Goal: Find specific page/section: Find specific page/section

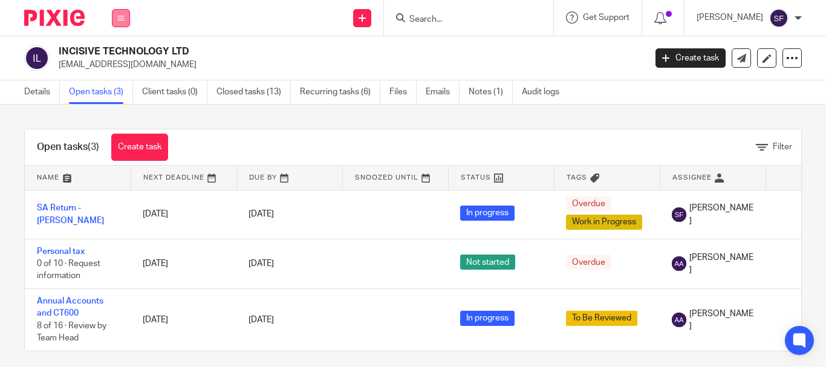
click at [113, 25] on button at bounding box center [121, 18] width 18 height 18
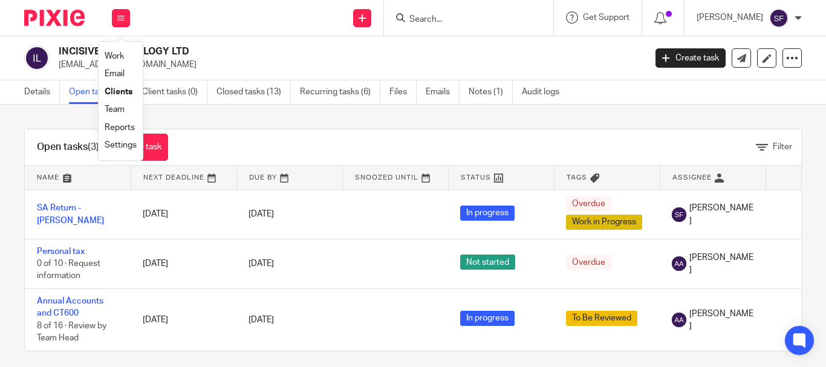
click at [117, 89] on link "Clients" at bounding box center [119, 92] width 28 height 8
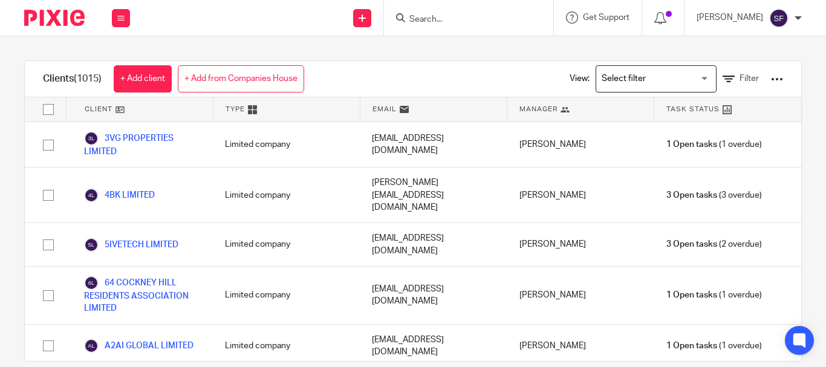
click at [629, 82] on input "Search for option" at bounding box center [654, 78] width 112 height 21
click at [460, 87] on div "Clients (1015) + Add client + Add from Companies House View: Loading... Filter" at bounding box center [413, 79] width 777 height 36
click at [648, 95] on div "View: Loading... Filter" at bounding box center [668, 79] width 232 height 36
click at [723, 77] on icon at bounding box center [729, 79] width 12 height 12
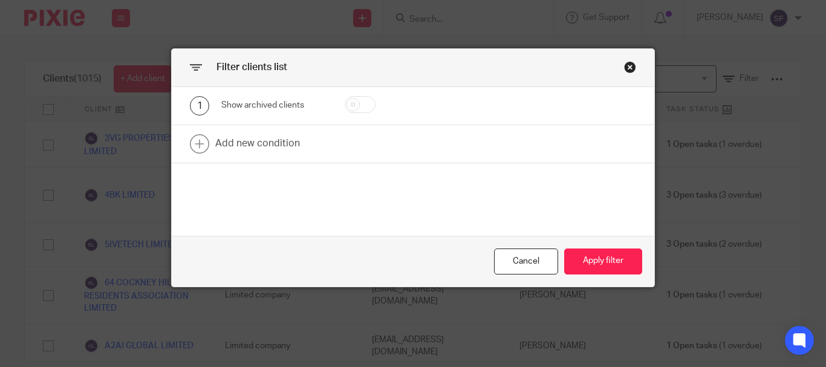
click at [633, 65] on div "Filter clients list" at bounding box center [413, 68] width 483 height 38
click at [624, 66] on div "Close this dialog window" at bounding box center [630, 67] width 12 height 12
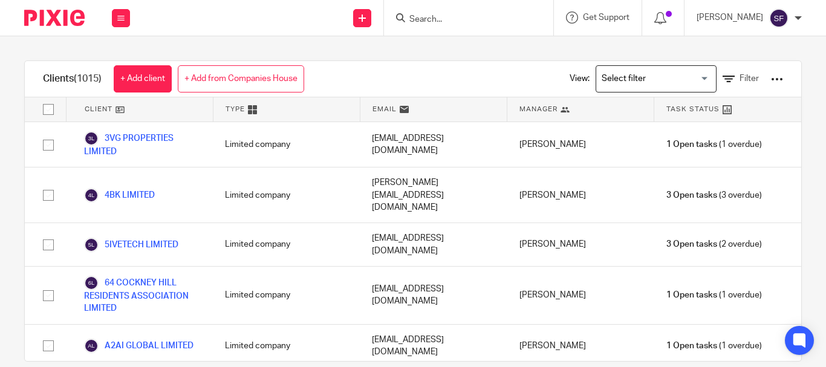
drag, startPoint x: 629, startPoint y: 87, endPoint x: 620, endPoint y: 91, distance: 9.8
click at [629, 88] on input "Search for option" at bounding box center [654, 78] width 112 height 21
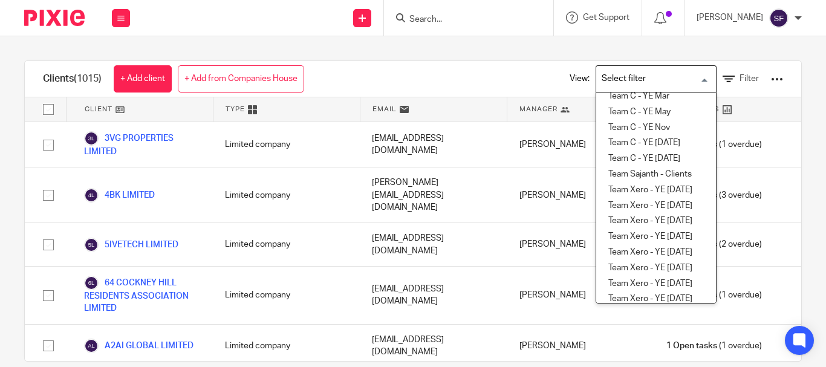
scroll to position [299, 0]
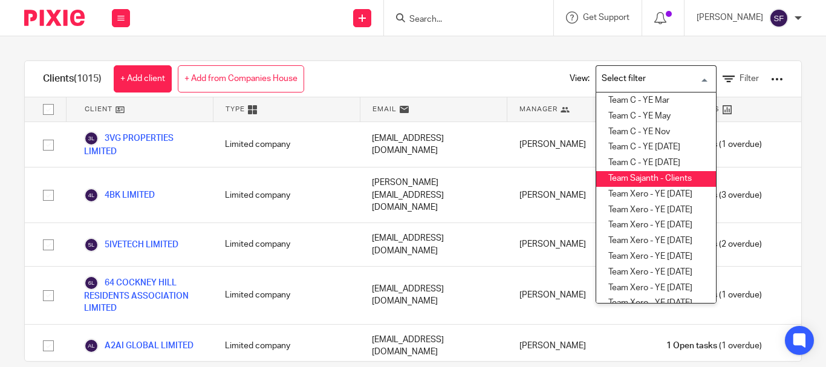
click at [647, 183] on li "Team Sajanth - Clients" at bounding box center [657, 179] width 120 height 16
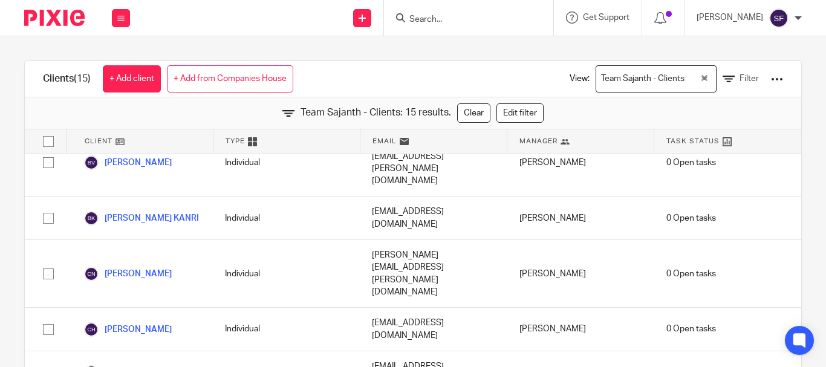
scroll to position [0, 0]
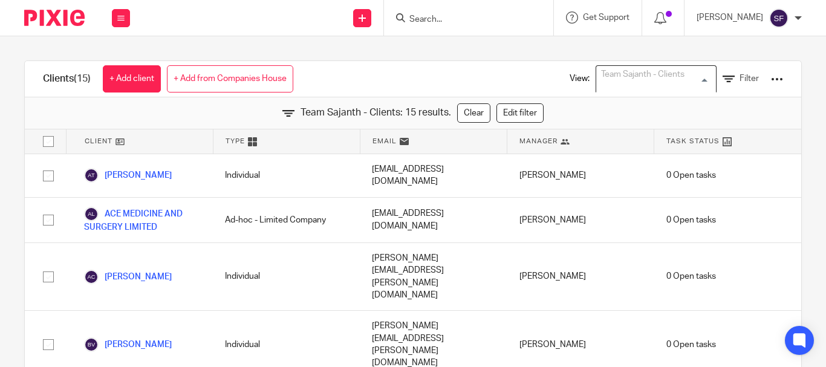
click at [654, 74] on div "Team Sajanth - Clients" at bounding box center [654, 78] width 114 height 24
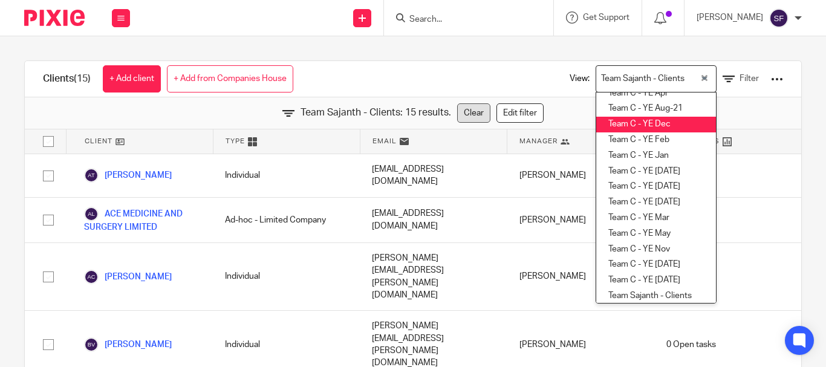
click at [474, 117] on link "Clear" at bounding box center [473, 112] width 33 height 19
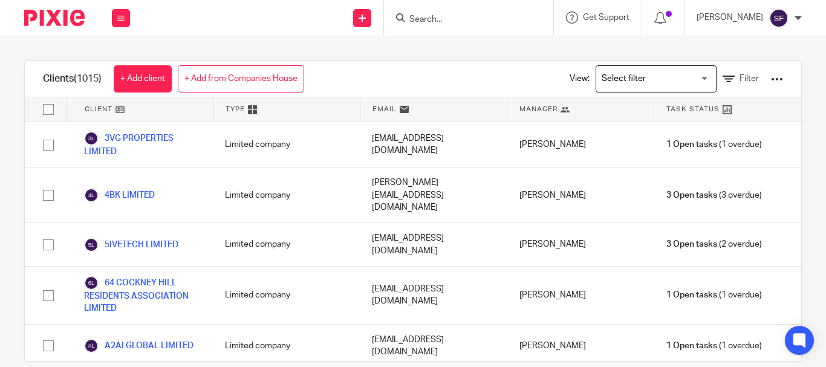
click at [644, 75] on input "Search for option" at bounding box center [654, 78] width 112 height 21
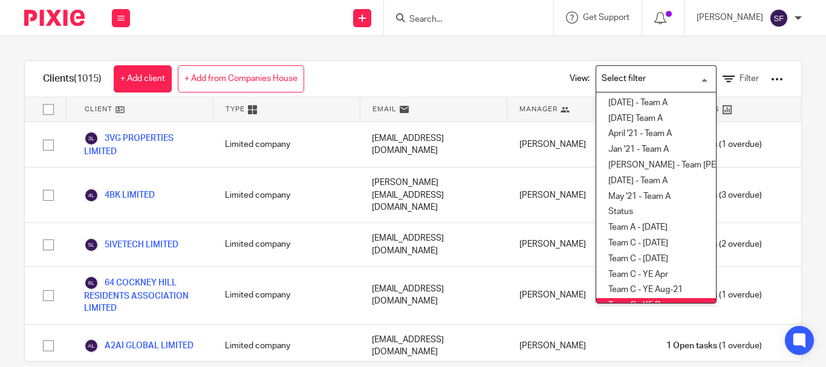
scroll to position [10, 0]
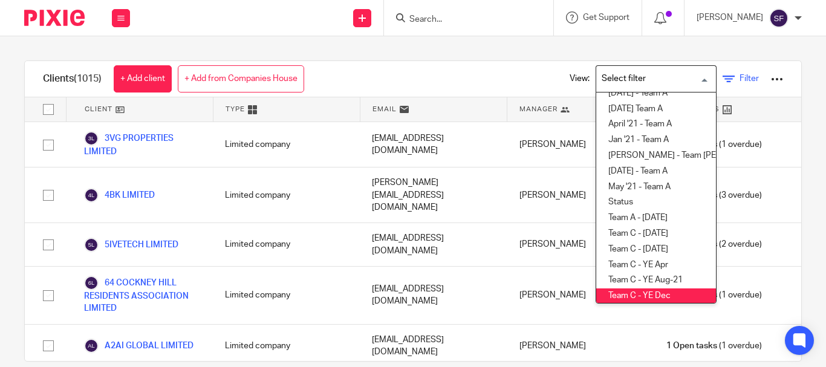
click at [723, 74] on icon at bounding box center [729, 79] width 12 height 12
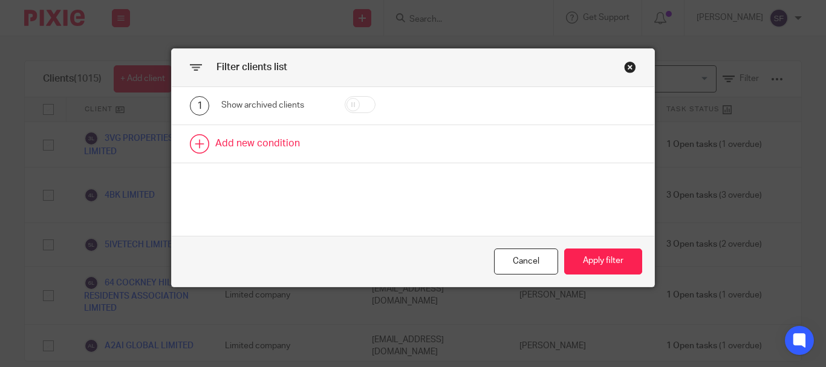
click at [278, 133] on link at bounding box center [413, 144] width 483 height 38
click at [281, 151] on div "Field" at bounding box center [269, 147] width 76 height 25
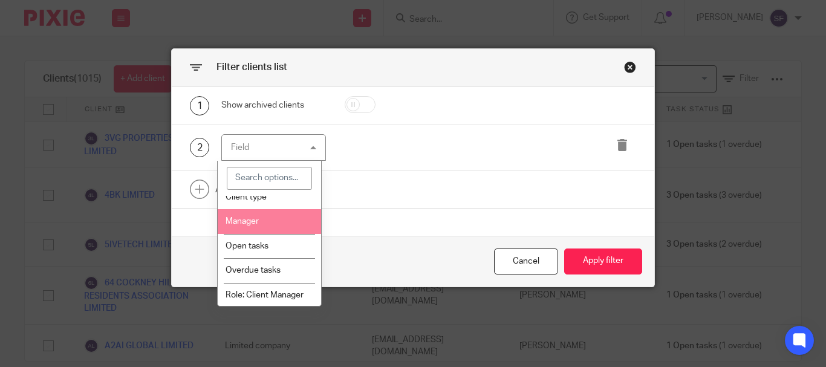
scroll to position [0, 0]
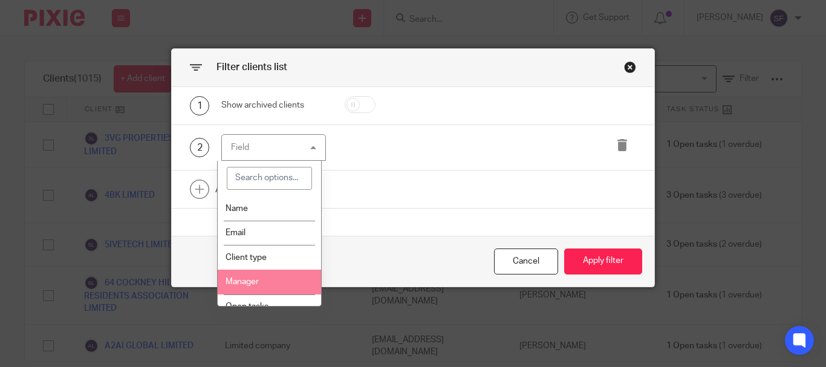
click at [275, 286] on li "Manager" at bounding box center [269, 282] width 103 height 25
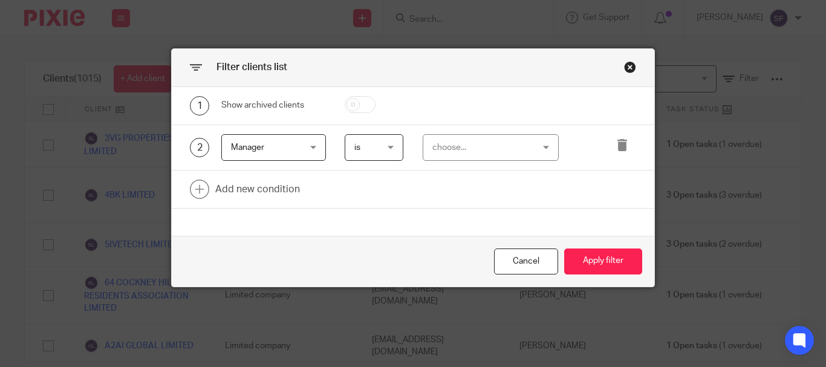
click at [471, 141] on div "choose..." at bounding box center [483, 147] width 101 height 25
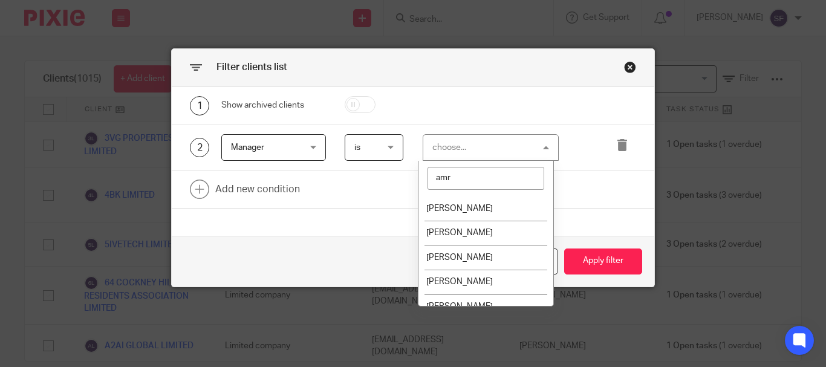
type input "amri"
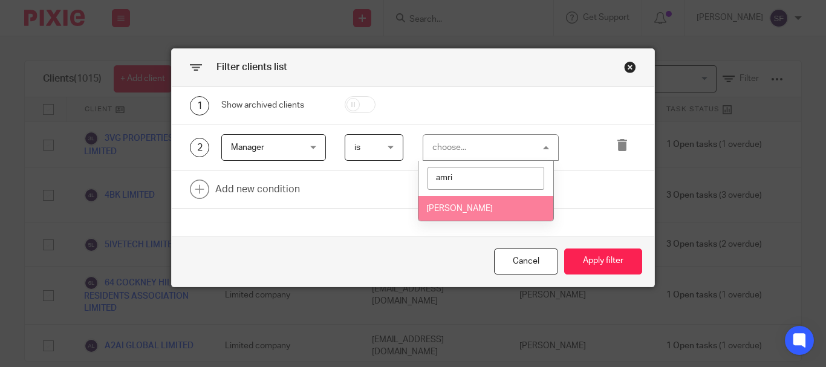
click at [486, 217] on li "[PERSON_NAME]" at bounding box center [486, 208] width 135 height 25
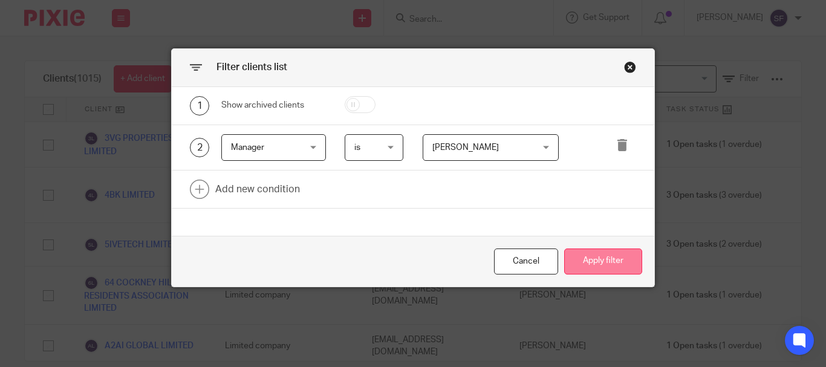
click at [592, 263] on button "Apply filter" at bounding box center [603, 262] width 78 height 26
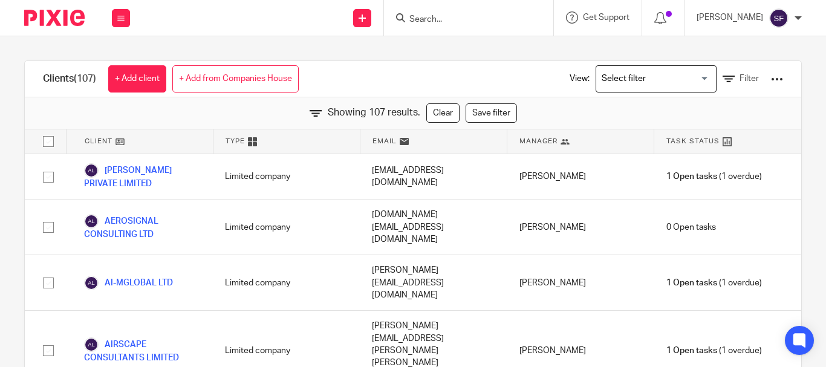
click at [771, 79] on div at bounding box center [777, 79] width 12 height 12
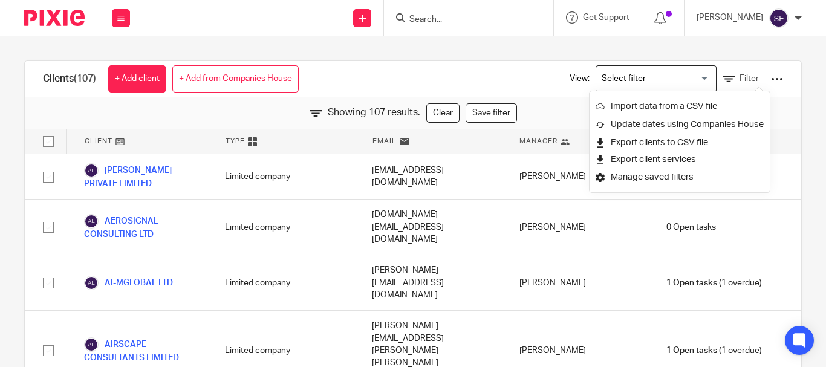
click at [462, 80] on div "Clients (107) + Add client + Add from Companies House View: Loading... Filter" at bounding box center [413, 79] width 777 height 36
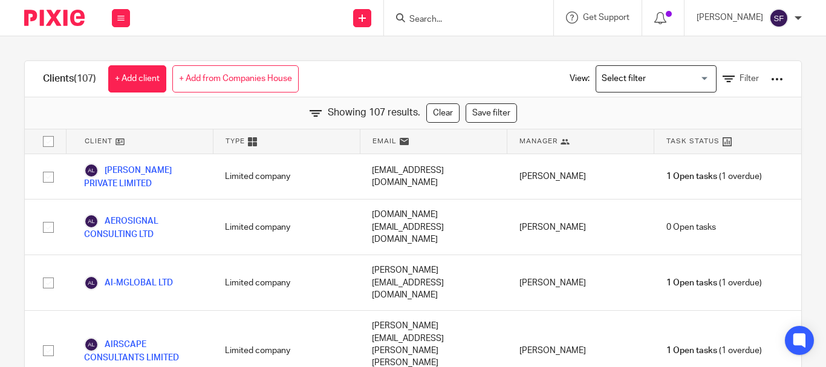
click at [703, 77] on div "View: Loading... Filter" at bounding box center [668, 79] width 232 height 36
click at [723, 77] on icon at bounding box center [729, 79] width 12 height 12
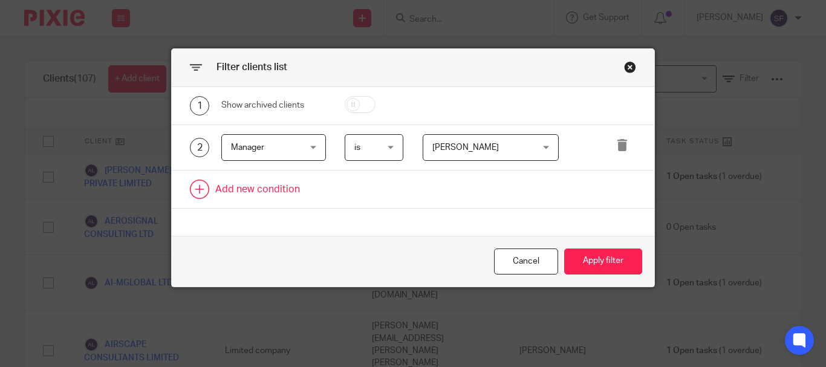
click at [272, 181] on link at bounding box center [413, 190] width 483 height 38
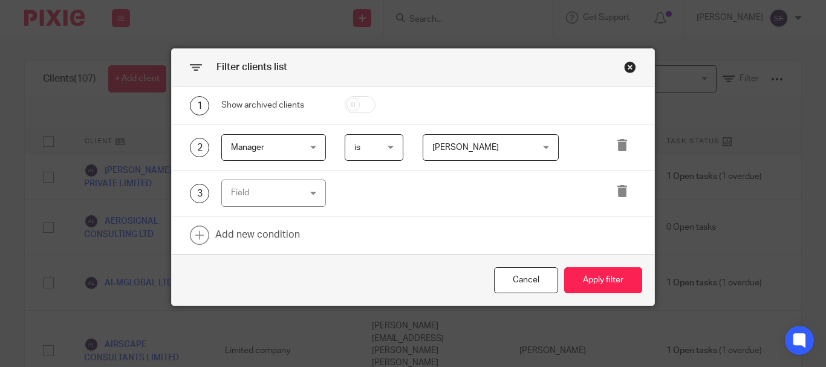
click at [272, 197] on div "Field" at bounding box center [269, 192] width 76 height 25
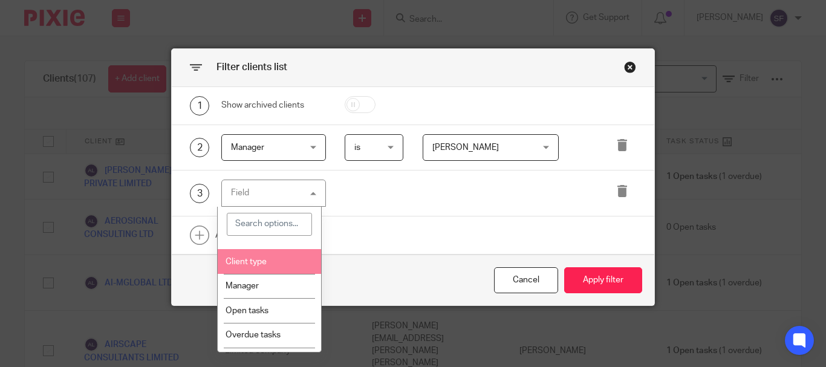
scroll to position [60, 0]
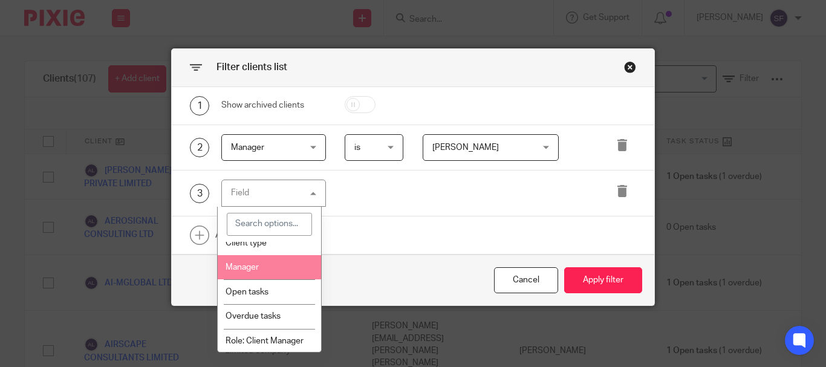
click at [278, 276] on li "Manager" at bounding box center [269, 267] width 103 height 25
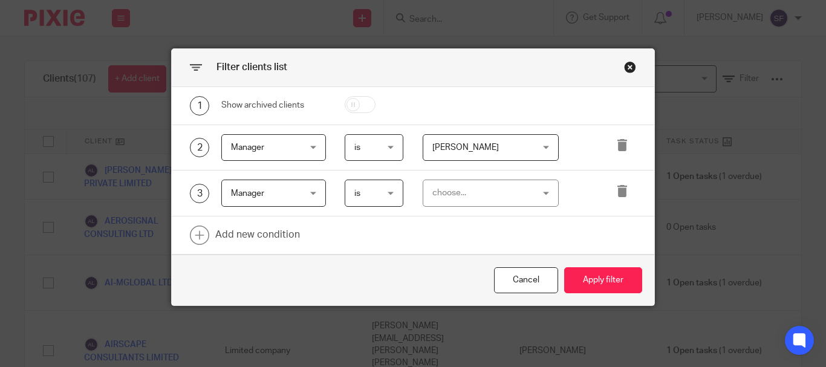
click at [473, 193] on div "choose..." at bounding box center [483, 192] width 101 height 25
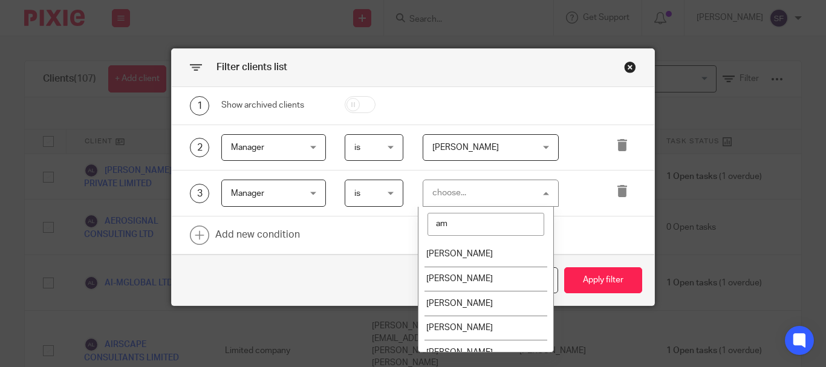
type input "a"
click at [287, 202] on span "Manager" at bounding box center [269, 192] width 76 height 25
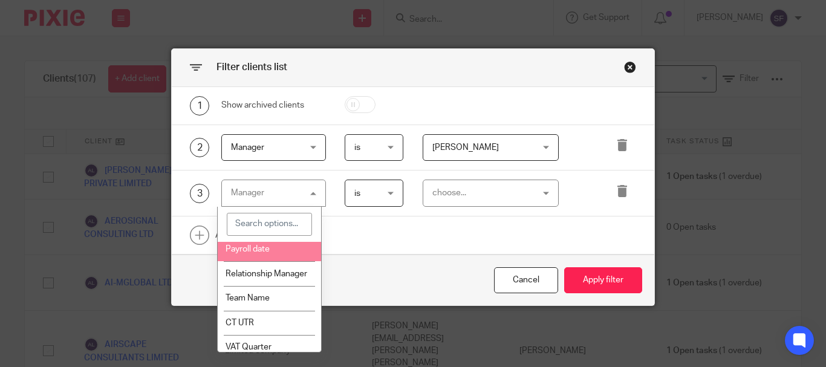
scroll to position [786, 0]
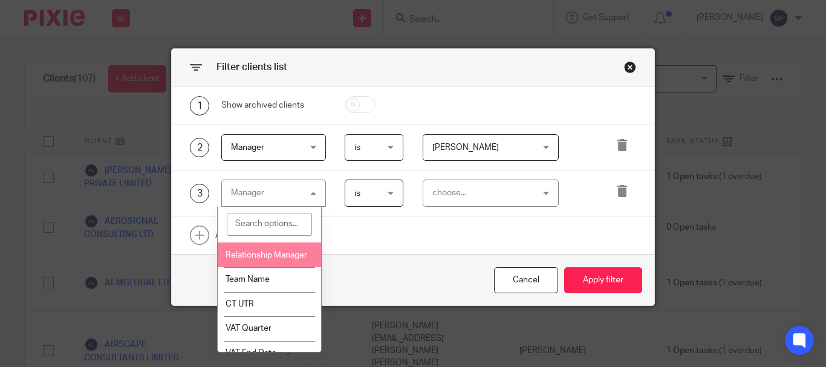
click at [273, 267] on li "Relationship Manager" at bounding box center [269, 255] width 103 height 25
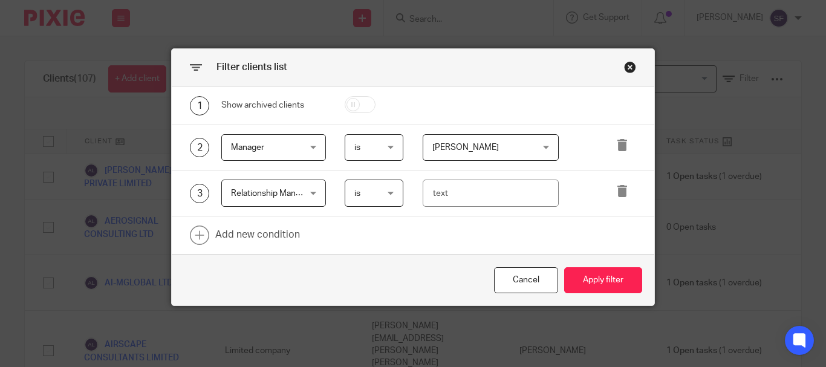
click at [518, 175] on div "3 Relationship Manager Relationship Manager Name Email Client type Manager Open…" at bounding box center [413, 194] width 483 height 46
click at [517, 196] on input "text" at bounding box center [491, 193] width 136 height 27
type input "a"
type input "[PERSON_NAME]"
click at [568, 273] on button "Apply filter" at bounding box center [603, 280] width 78 height 26
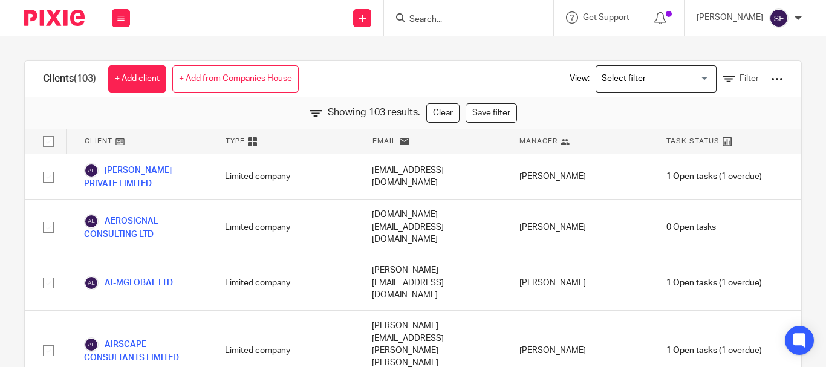
click at [628, 72] on input "Search for option" at bounding box center [654, 78] width 112 height 21
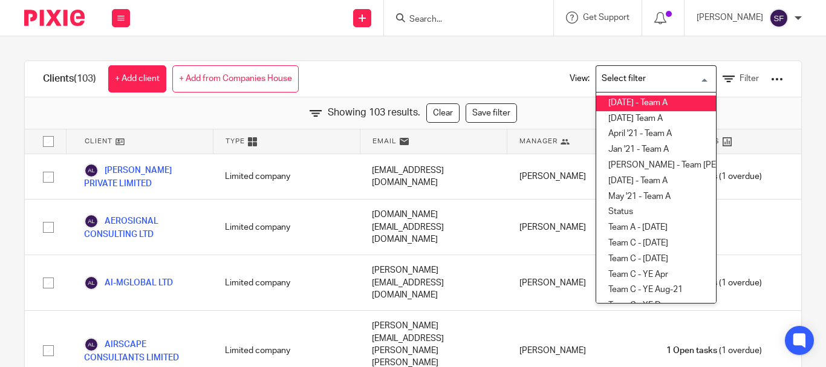
scroll to position [3, 0]
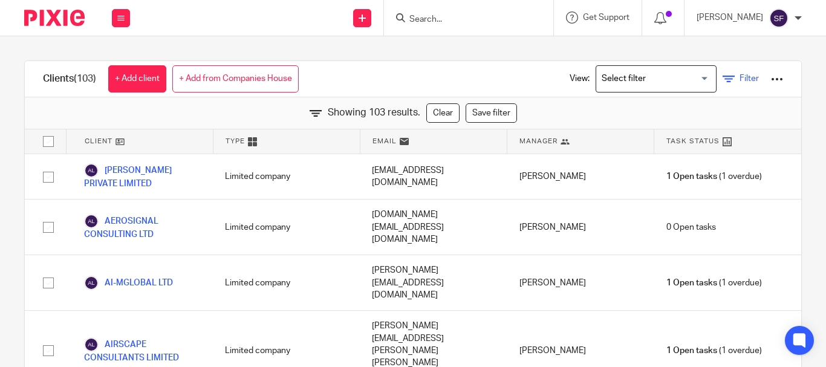
click at [740, 77] on span "Filter" at bounding box center [749, 78] width 19 height 8
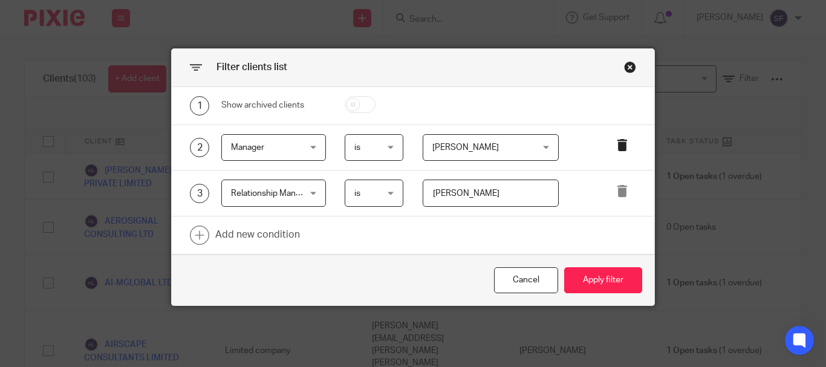
click at [620, 143] on icon at bounding box center [622, 145] width 12 height 12
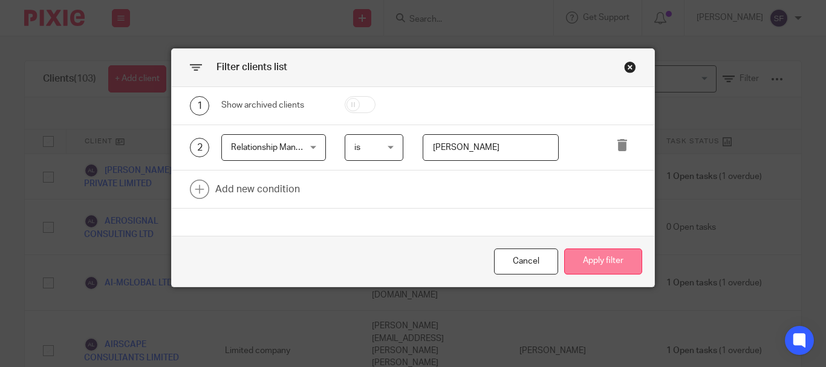
click at [599, 264] on button "Apply filter" at bounding box center [603, 262] width 78 height 26
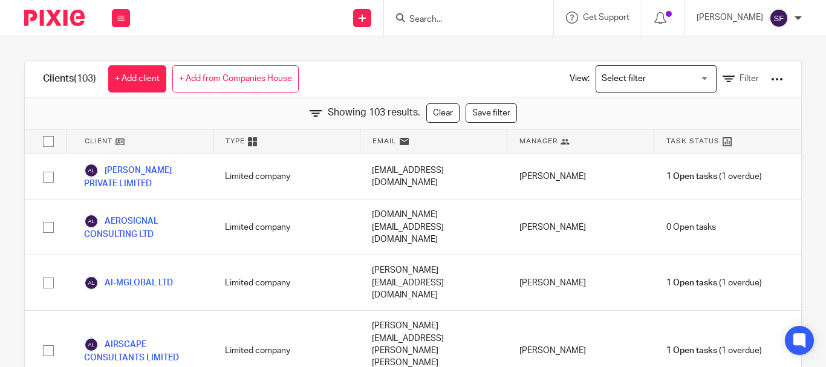
click at [771, 79] on div at bounding box center [777, 79] width 12 height 12
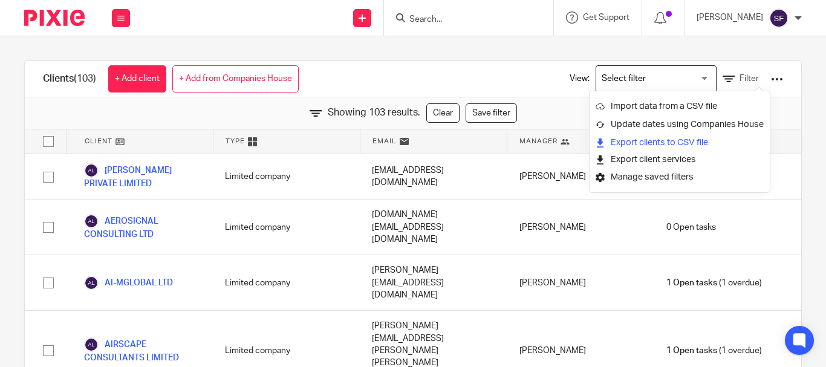
click at [667, 142] on link "Export clients to CSV file" at bounding box center [680, 143] width 168 height 18
